Goal: Task Accomplishment & Management: Manage account settings

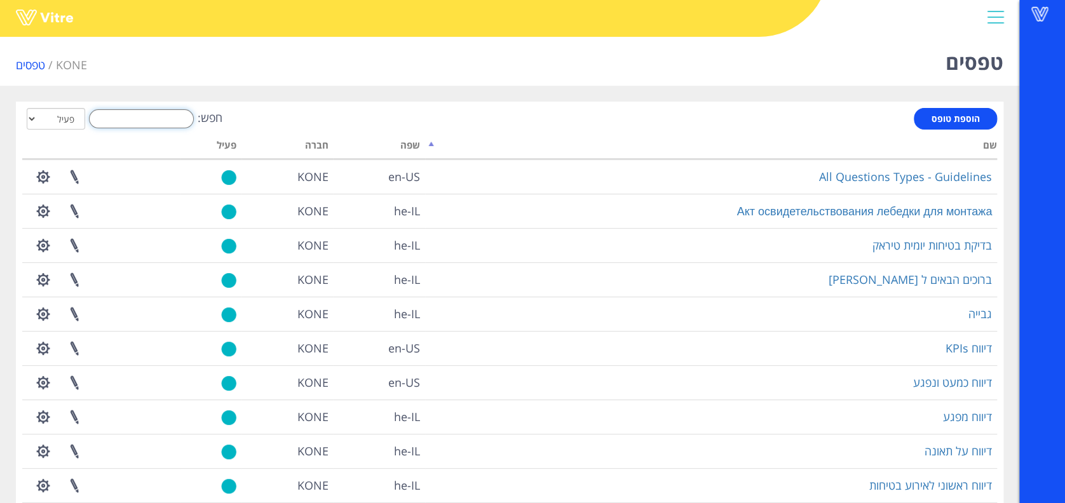
click at [176, 113] on input "חפש:" at bounding box center [141, 118] width 105 height 19
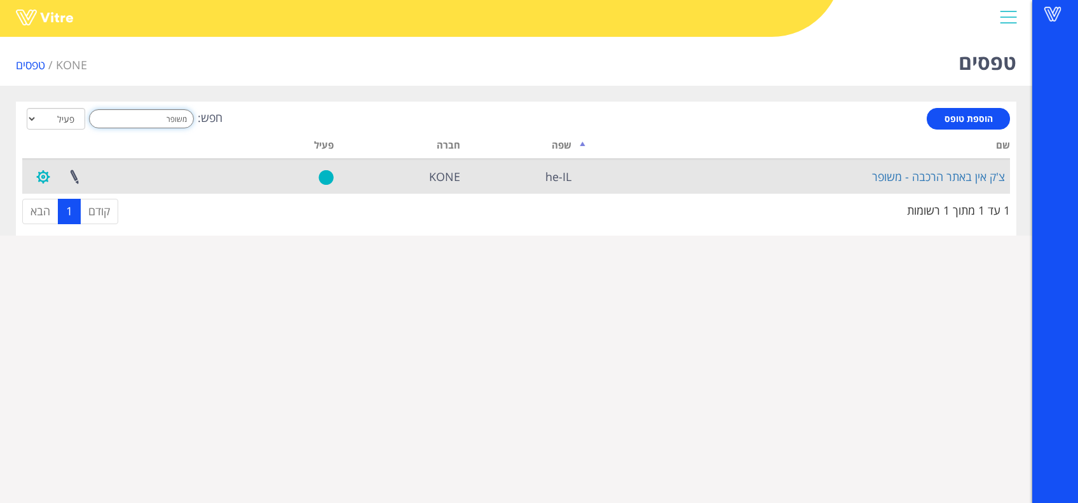
type input "משופר"
click at [47, 180] on button "button" at bounding box center [43, 177] width 32 height 34
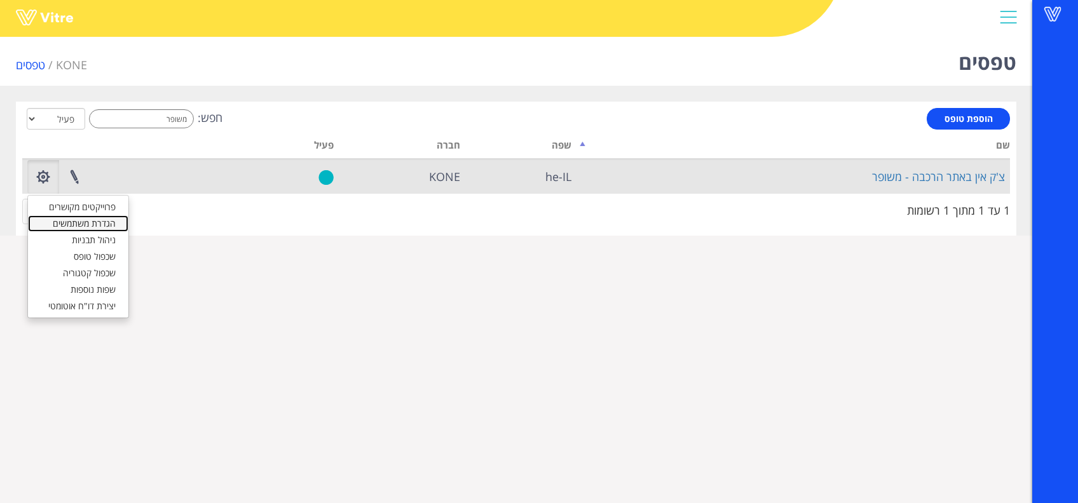
click at [86, 224] on link "הגדרת משתמשים" at bounding box center [78, 223] width 100 height 17
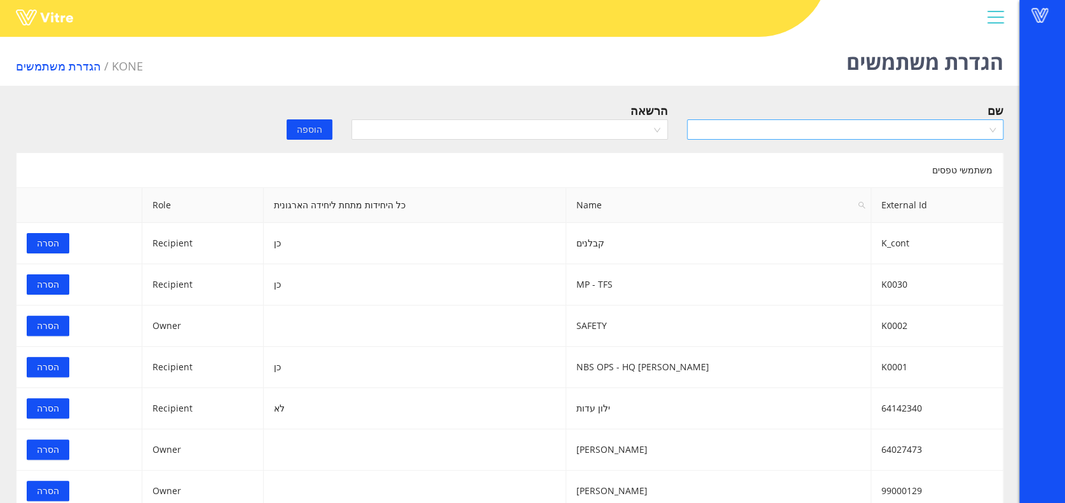
click at [803, 126] on input "search" at bounding box center [841, 129] width 292 height 19
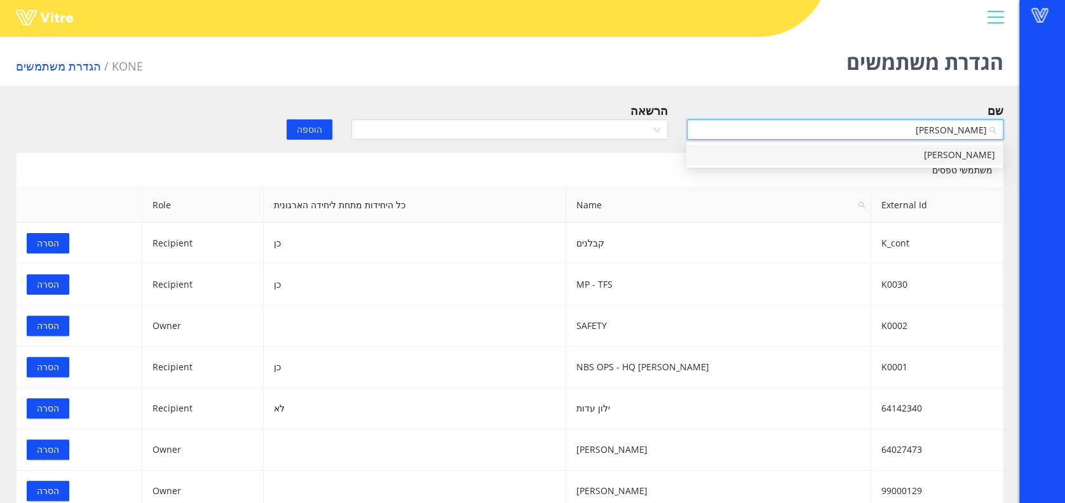
type input "רקנטי"
click at [971, 158] on div "עופר רקנטי" at bounding box center [844, 155] width 301 height 14
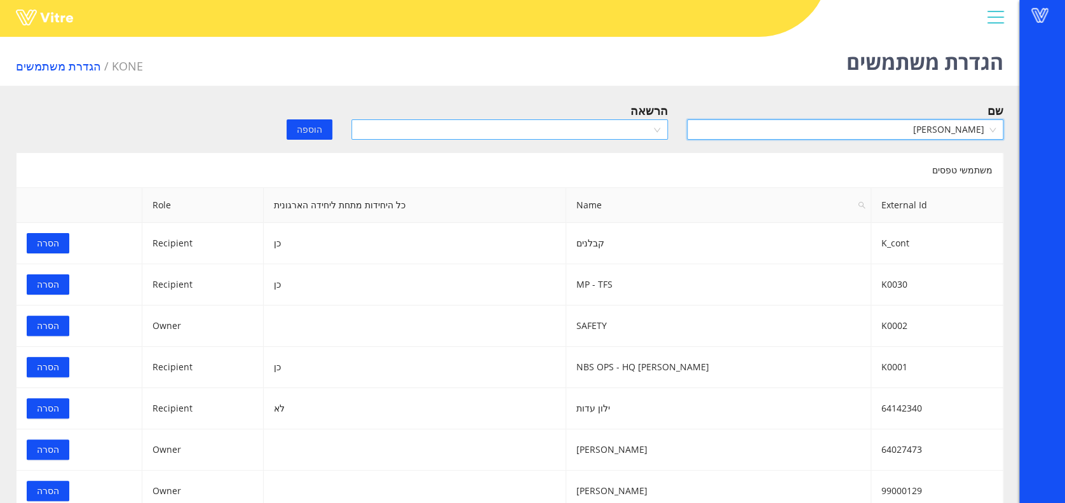
click at [486, 129] on input "search" at bounding box center [505, 129] width 292 height 19
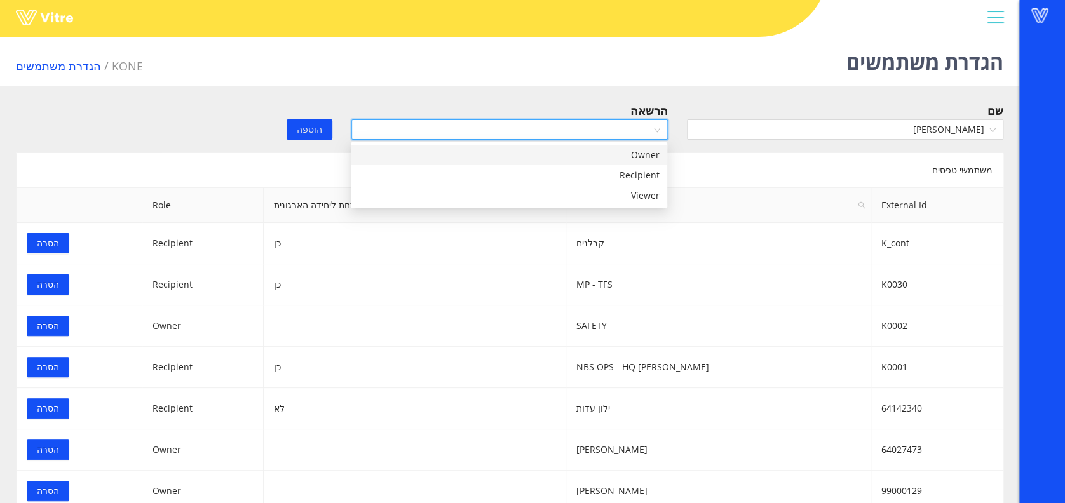
click at [526, 148] on div "Owner" at bounding box center [508, 155] width 301 height 14
click at [542, 125] on span "Owner" at bounding box center [509, 129] width 301 height 19
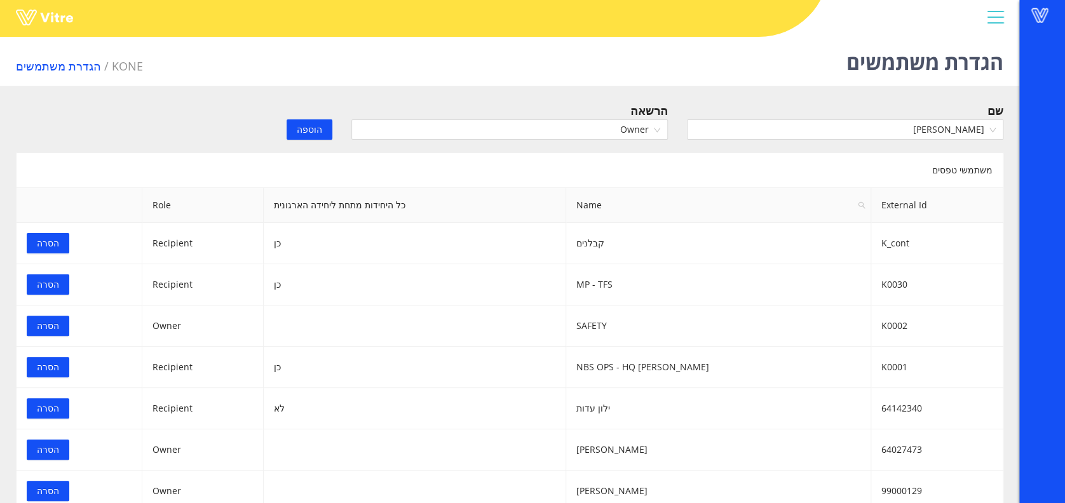
click at [543, 97] on div "הגדרת משתמשים KONE הגדרת משתמשים שם עופר רקנטי הרשאה Owner הוספה משתמשי טפסים E…" at bounding box center [510, 272] width 1020 height 481
click at [303, 134] on span "הוספה" at bounding box center [309, 130] width 25 height 14
